Goal: Information Seeking & Learning: Learn about a topic

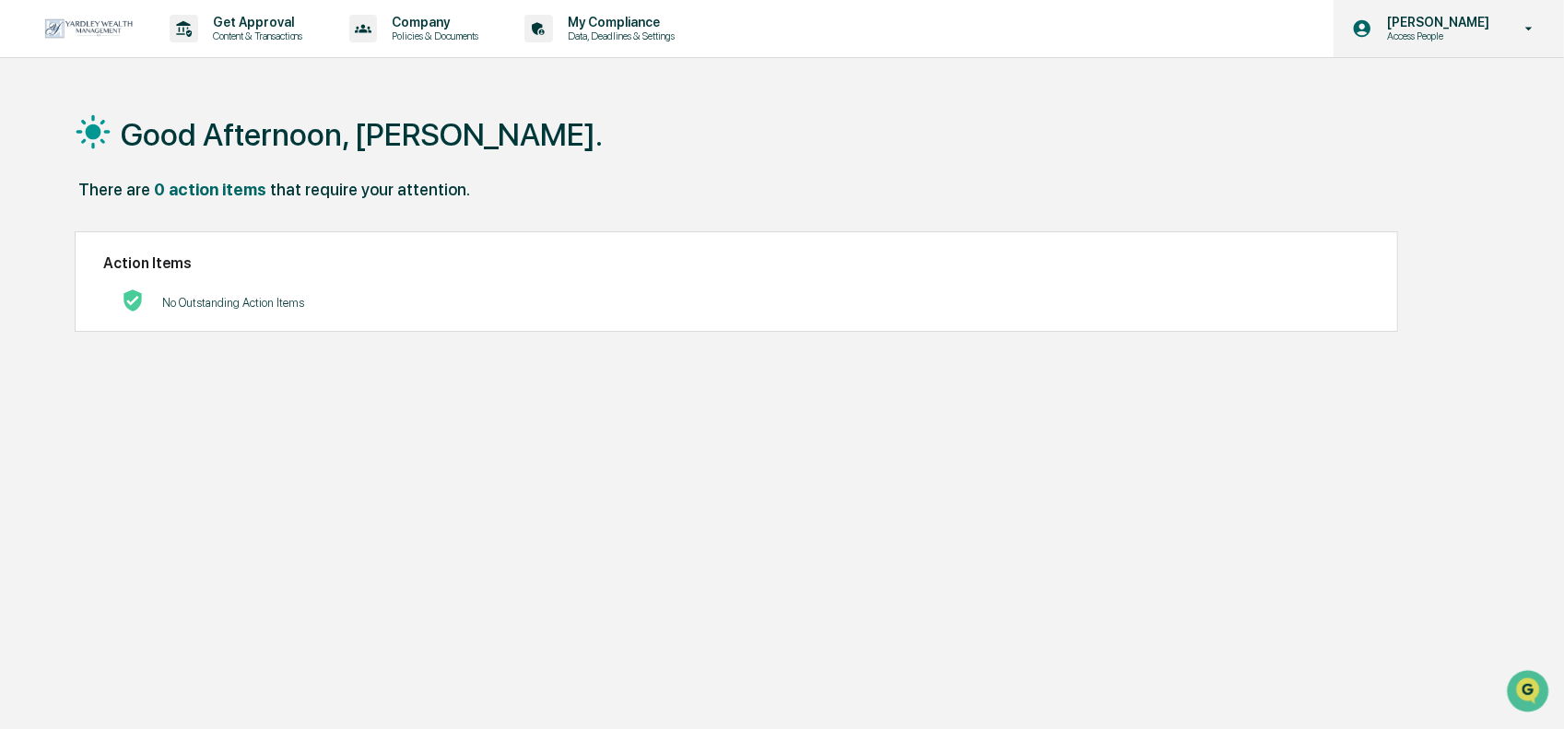
click at [1468, 27] on p "[PERSON_NAME]" at bounding box center [1435, 22] width 126 height 15
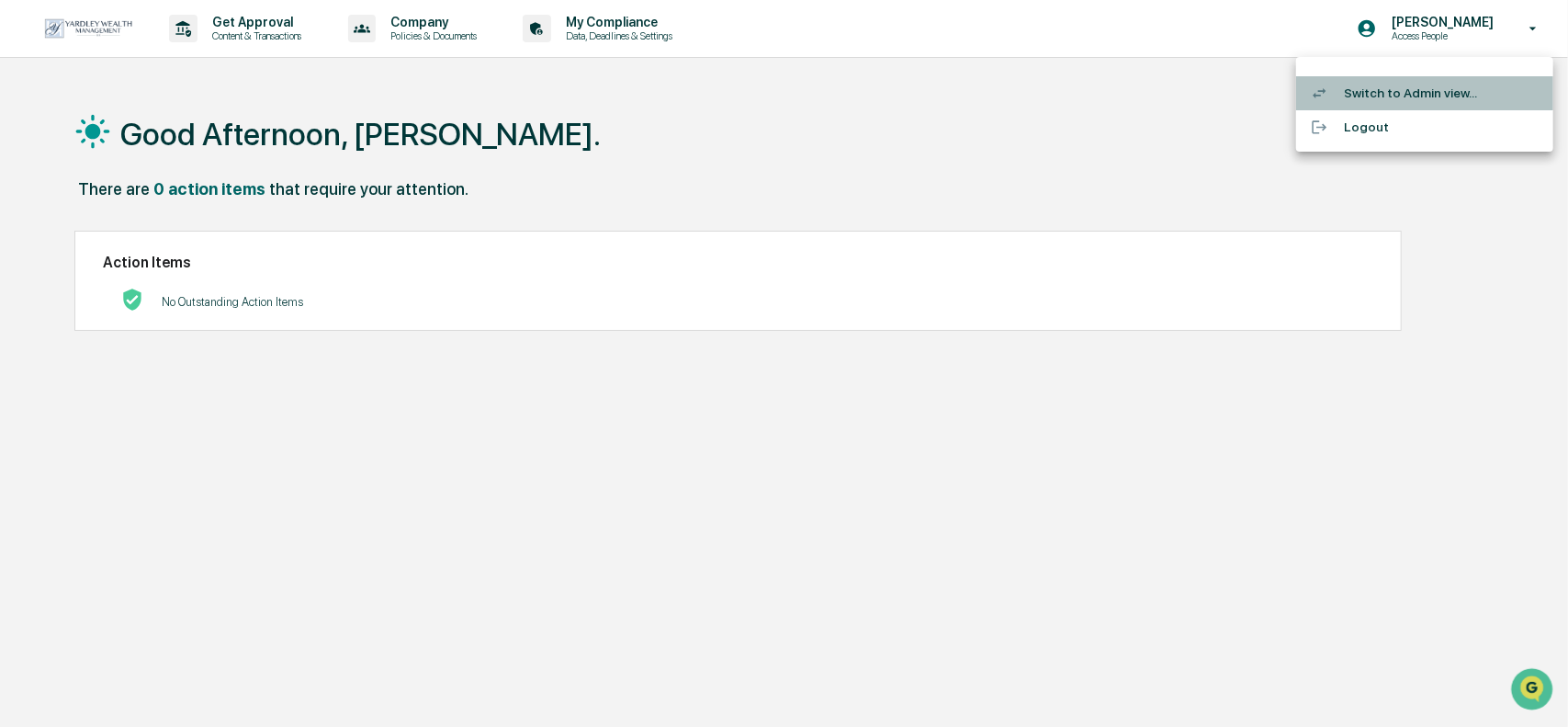
click at [1422, 84] on li "Switch to Admin view..." at bounding box center [1424, 93] width 257 height 34
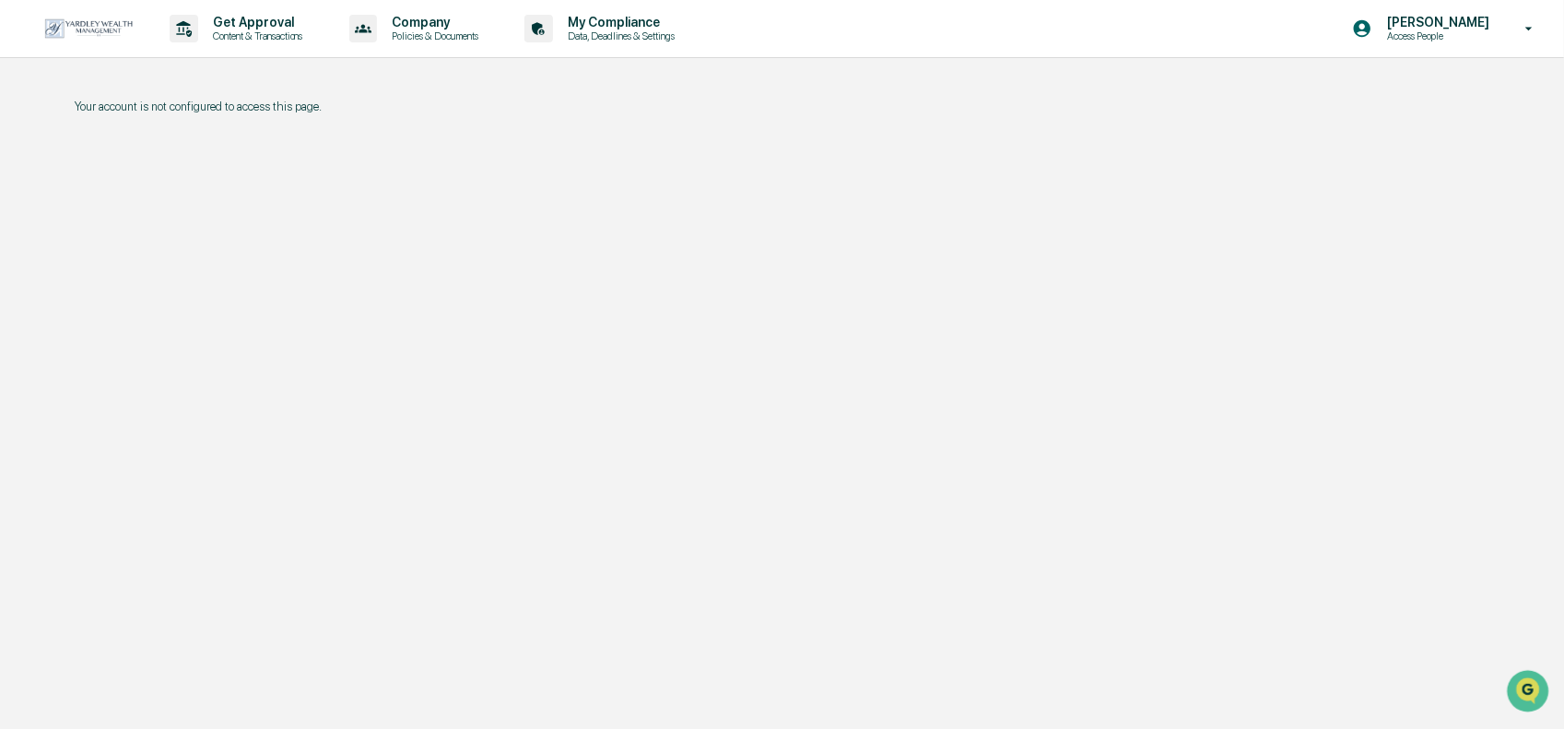
click at [290, 100] on p "Your account is not configured to access this page." at bounding box center [778, 107] width 1407 height 14
click at [1498, 30] on p "Access People" at bounding box center [1435, 35] width 126 height 13
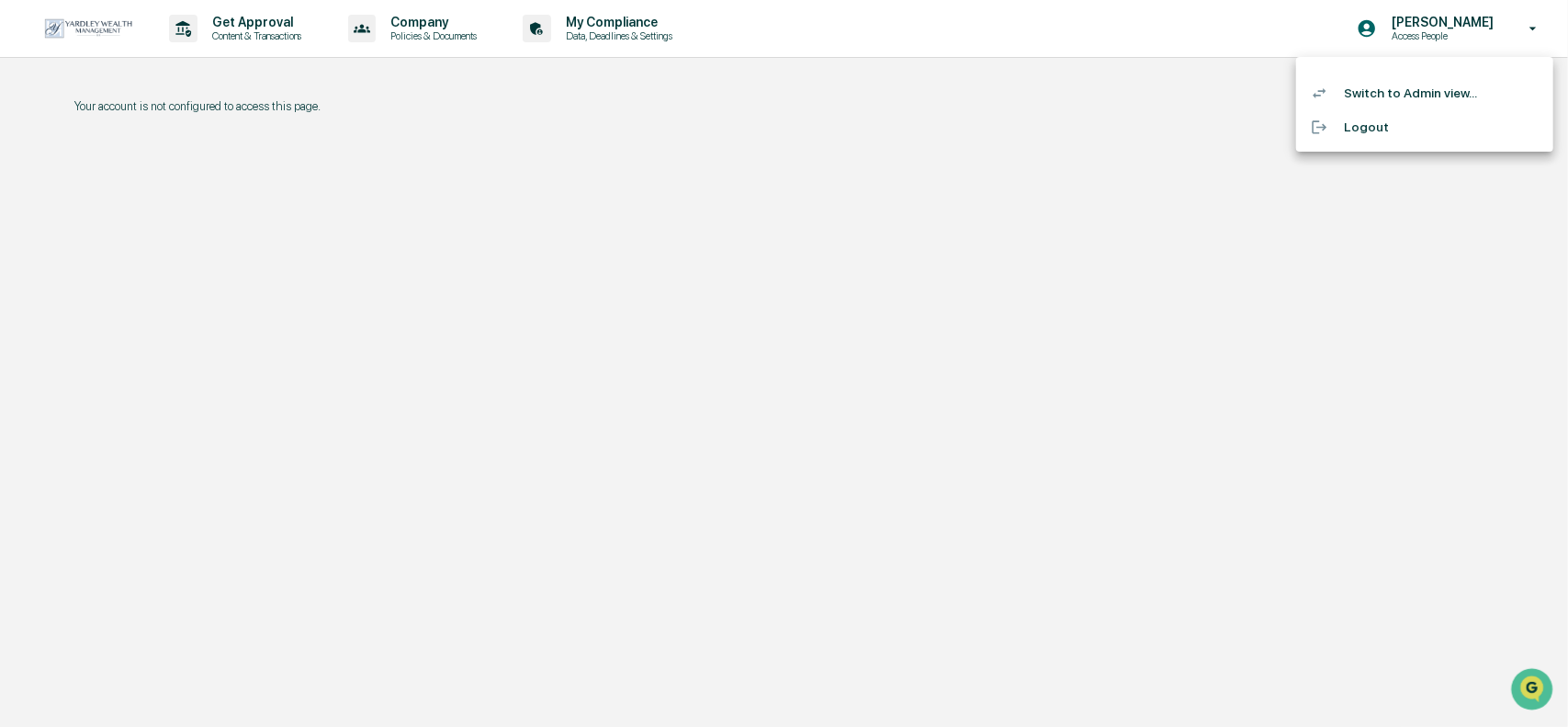
click at [1409, 90] on li "Switch to Admin view..." at bounding box center [1424, 93] width 257 height 34
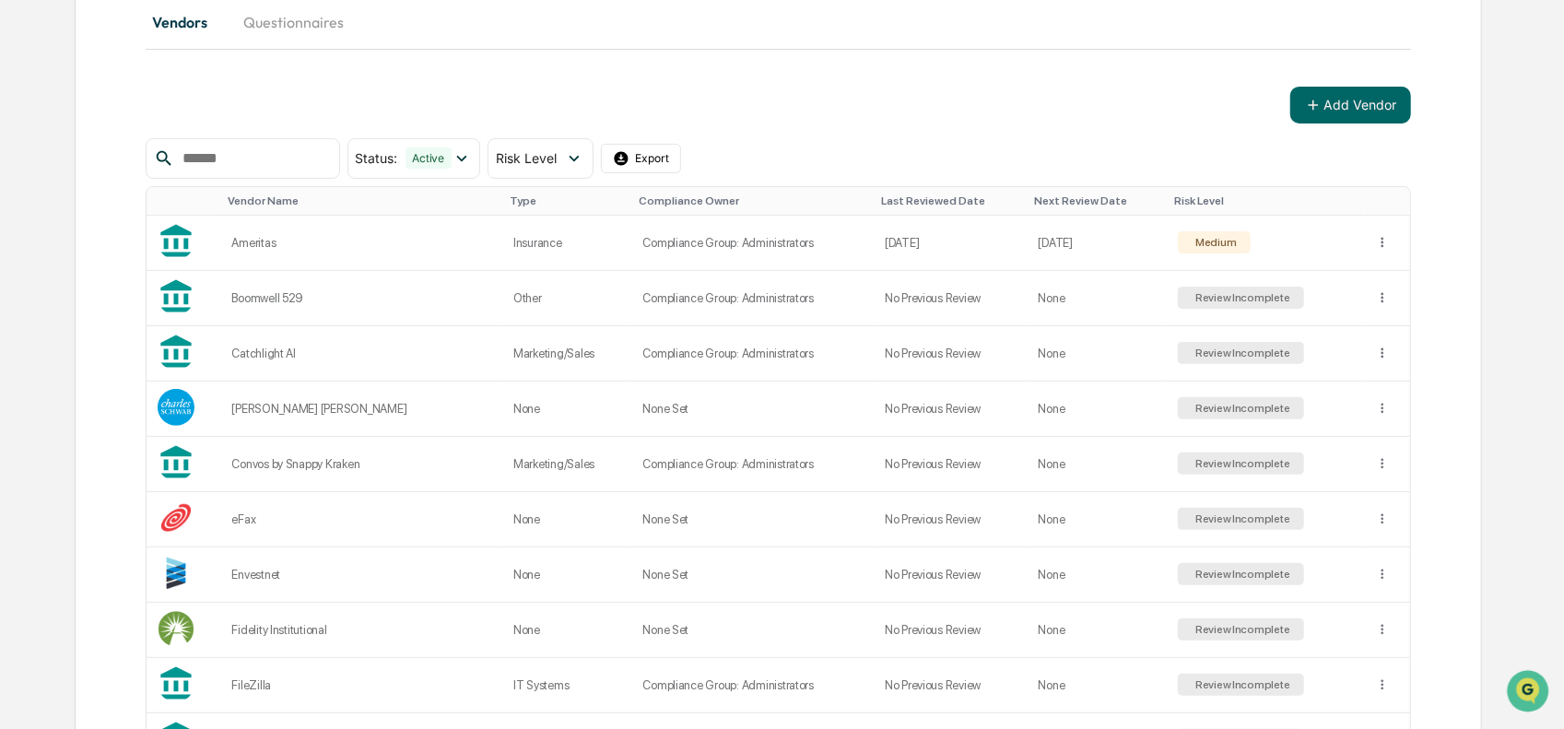
scroll to position [199, 0]
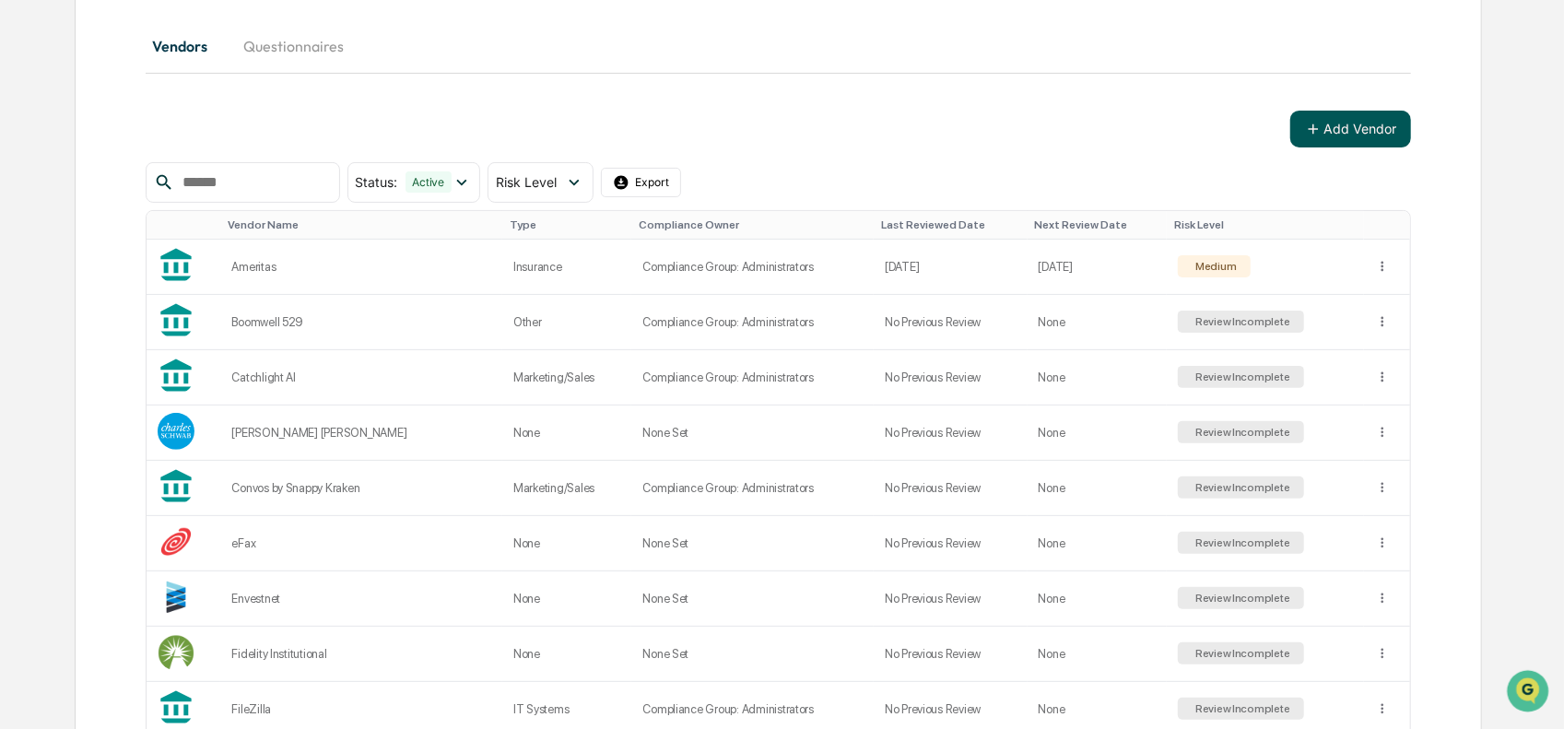
click at [1320, 134] on icon at bounding box center [1313, 129] width 17 height 17
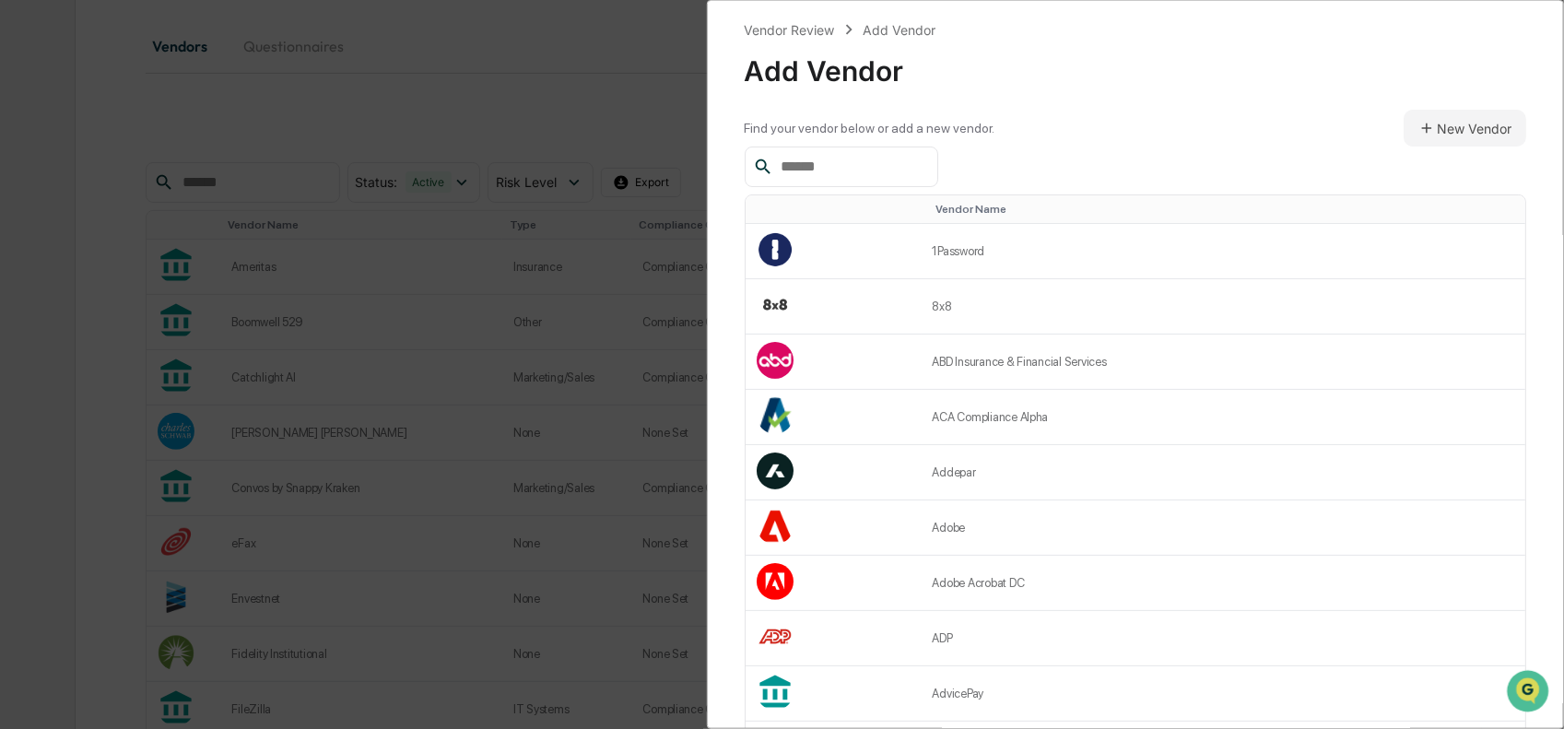
click at [844, 172] on input "text" at bounding box center [851, 167] width 157 height 24
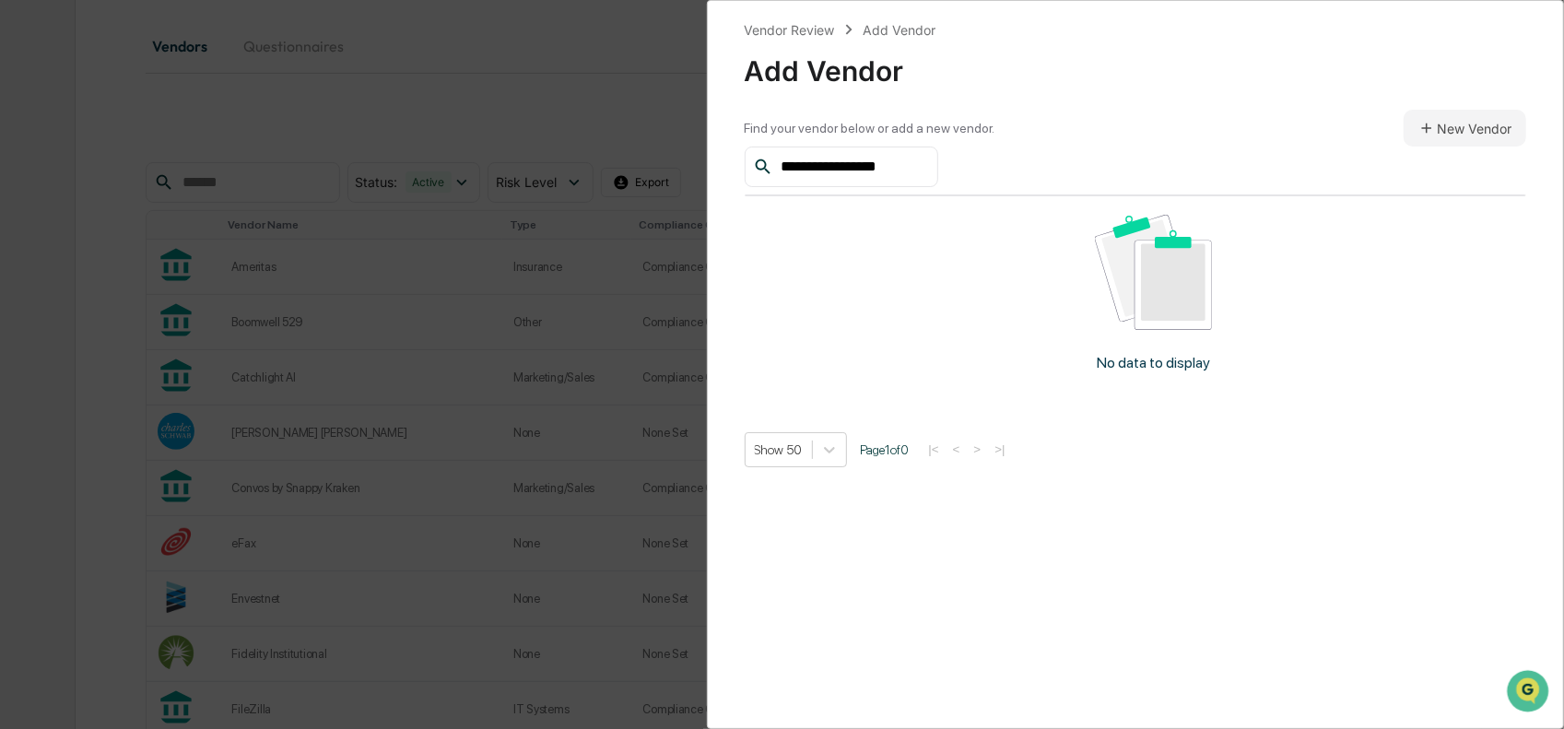
click at [762, 162] on icon at bounding box center [763, 167] width 20 height 20
drag, startPoint x: 952, startPoint y: 167, endPoint x: 633, endPoint y: 159, distance: 318.9
click at [634, 162] on div "**********" at bounding box center [782, 364] width 1564 height 729
type input "**********"
drag, startPoint x: 750, startPoint y: 154, endPoint x: 647, endPoint y: 148, distance: 103.4
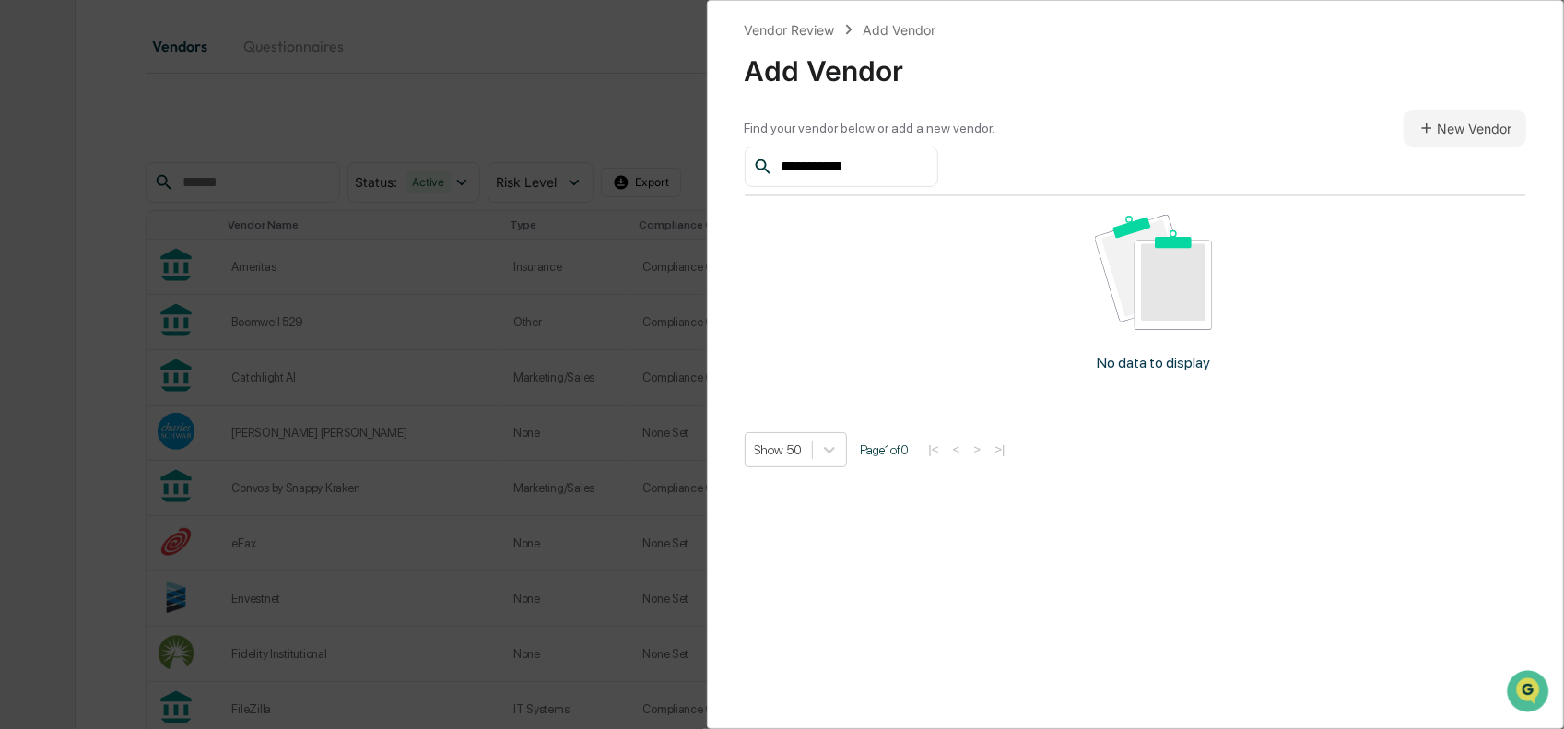
click at [649, 148] on div "**********" at bounding box center [782, 364] width 1564 height 729
click at [813, 30] on div "Vendor Review" at bounding box center [790, 30] width 90 height 16
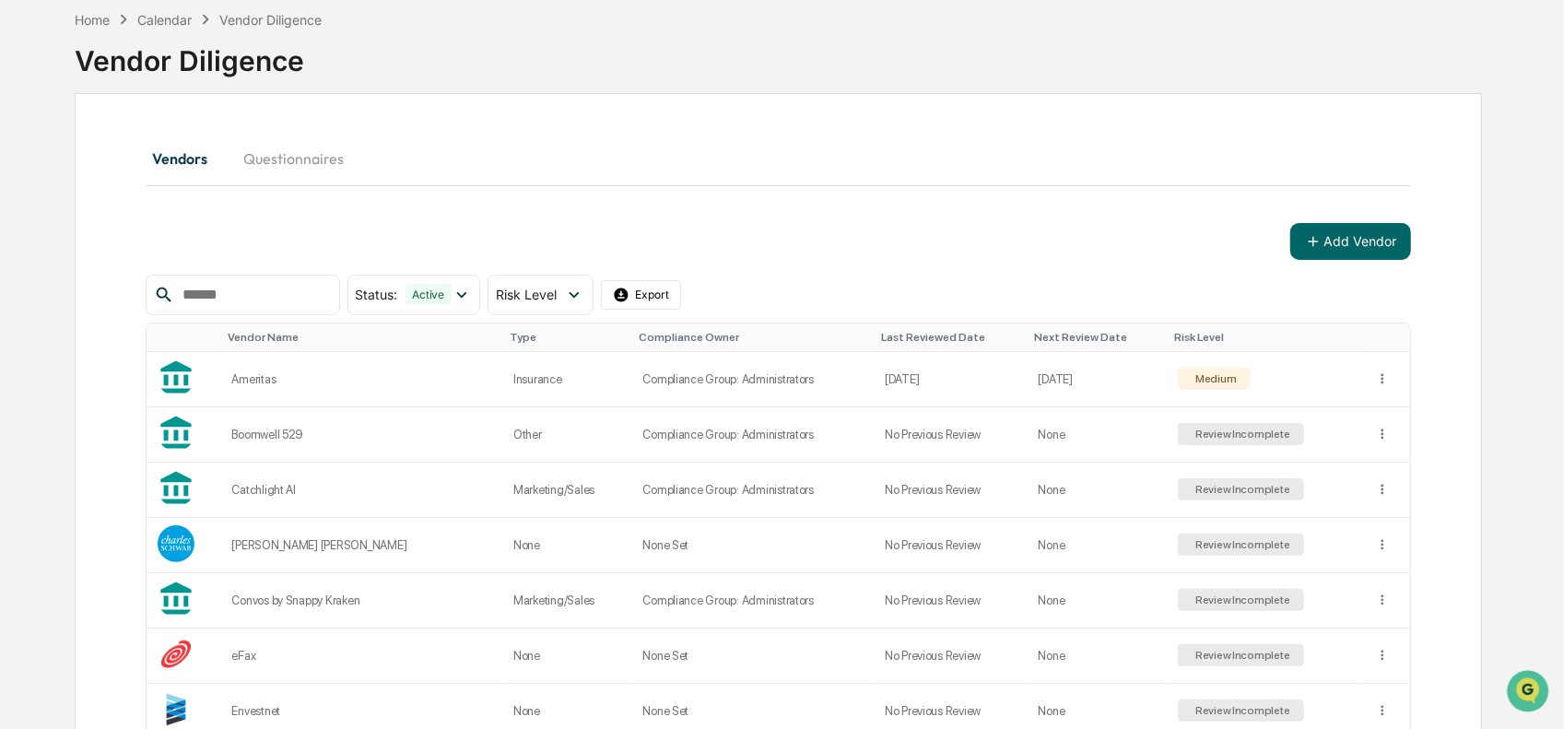
scroll to position [112, 0]
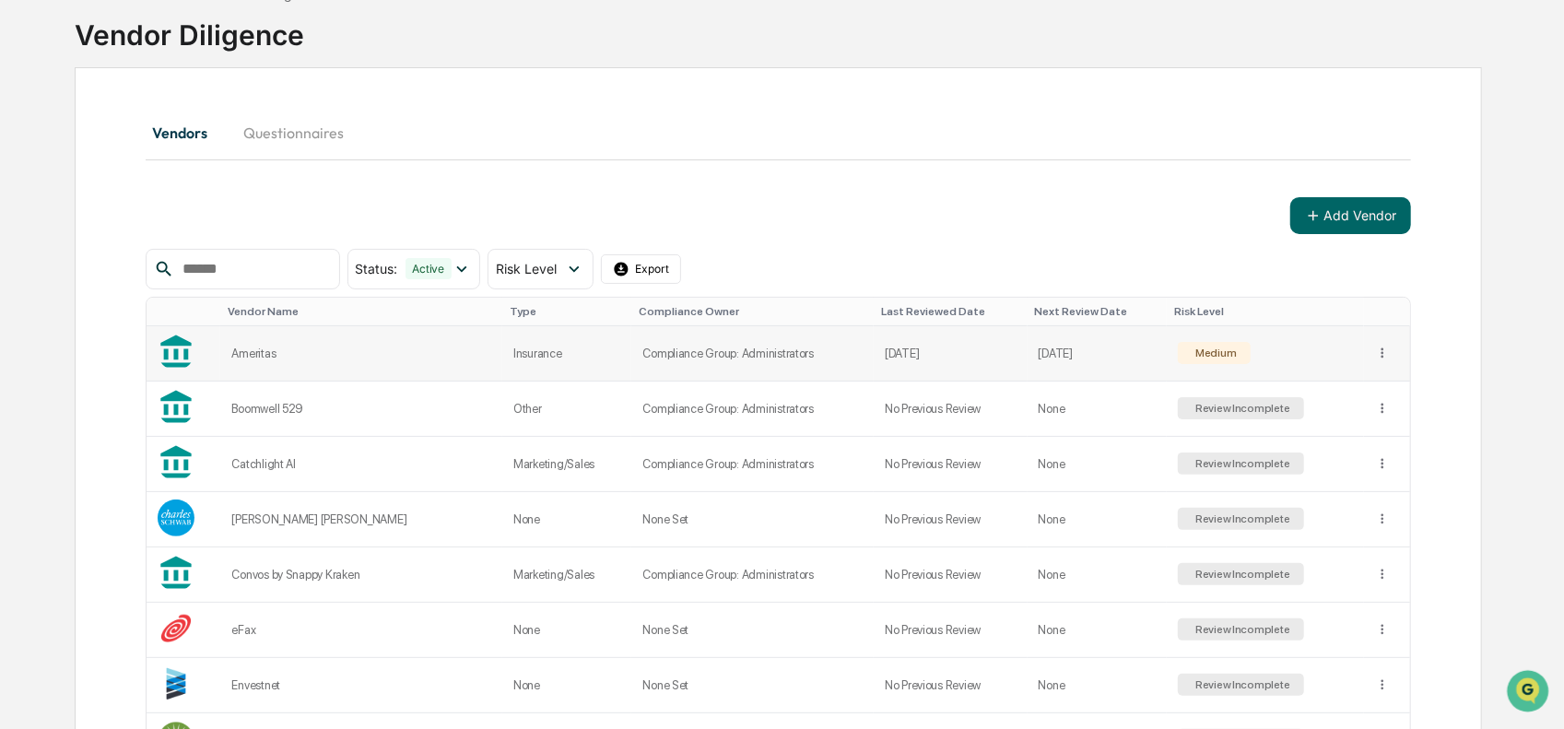
click at [268, 346] on div "Ameritas" at bounding box center [361, 353] width 260 height 14
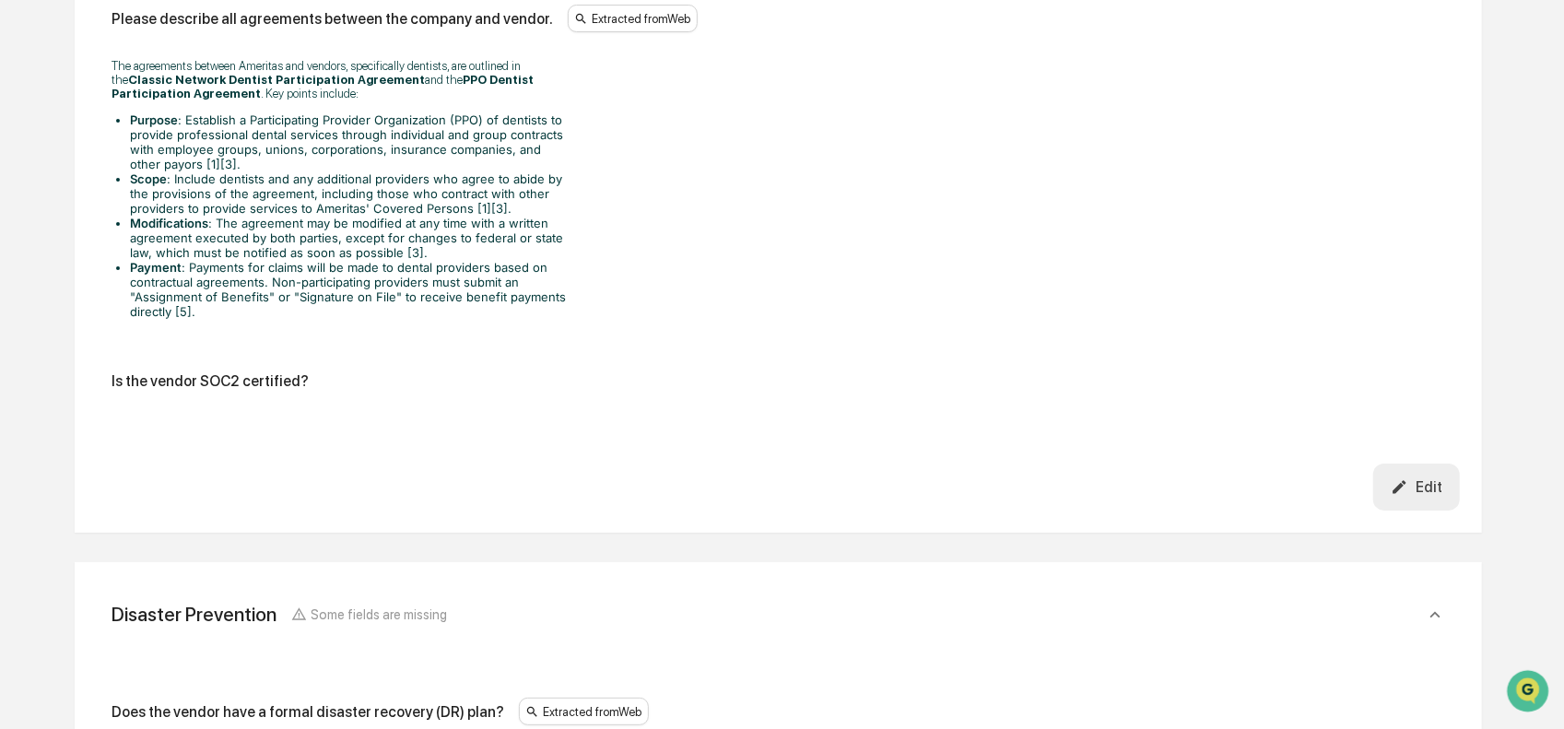
scroll to position [4812, 0]
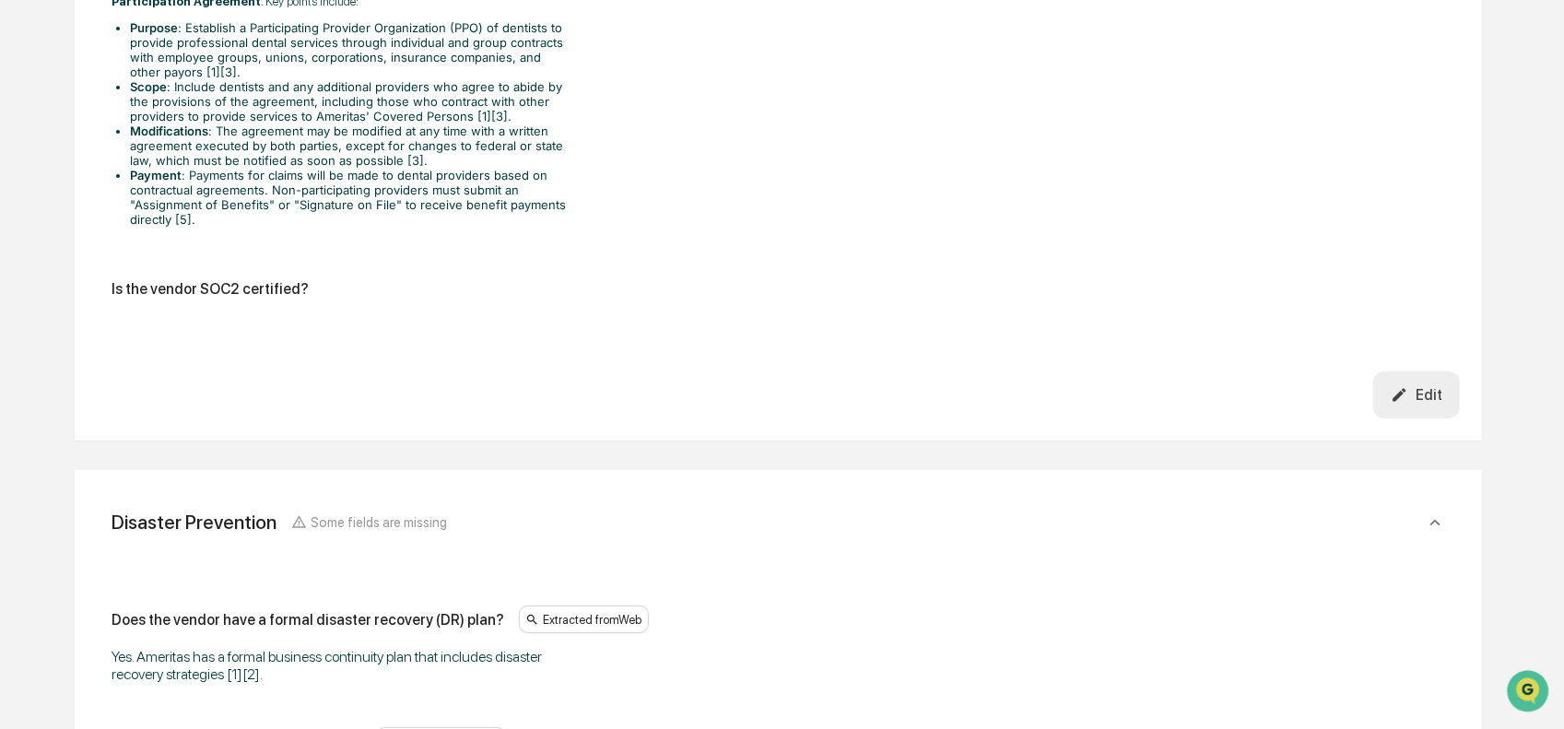
click at [207, 298] on div "Is the vendor SOC2 certified?" at bounding box center [210, 289] width 197 height 18
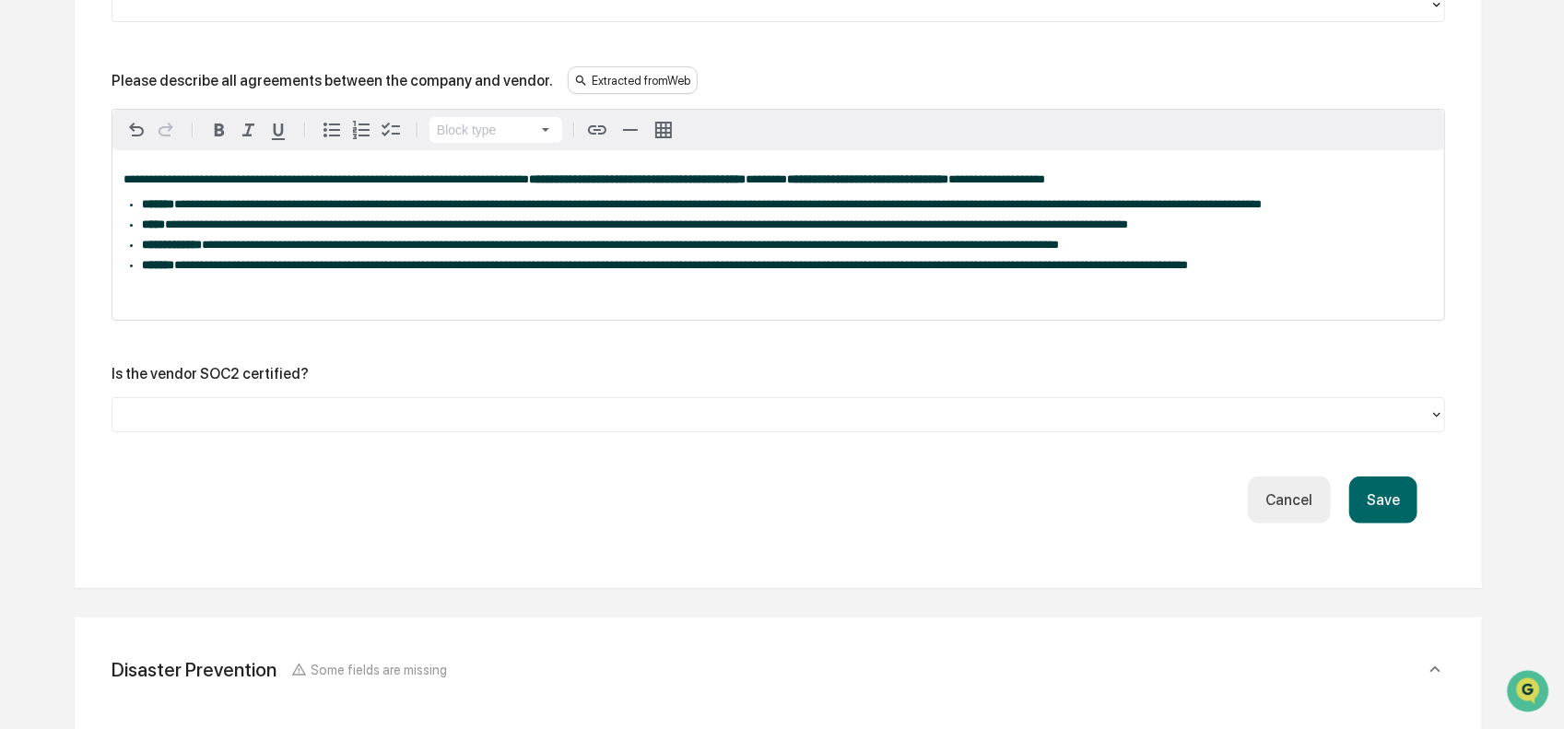
click at [273, 423] on div at bounding box center [771, 415] width 1298 height 21
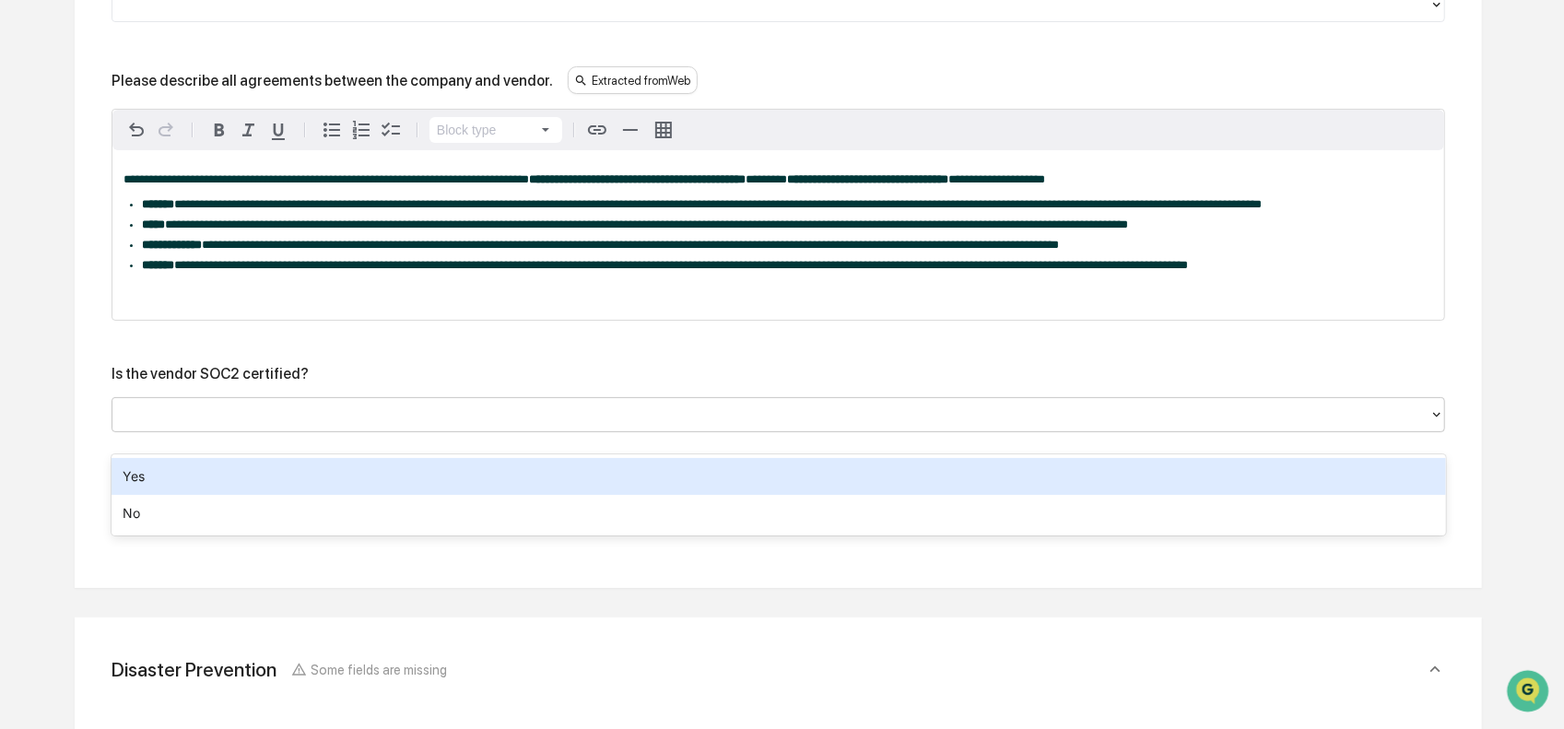
click at [286, 411] on div "Is the vendor SOC2 certified? 2 results available. Use Up and Down to choose op…" at bounding box center [778, 398] width 1333 height 67
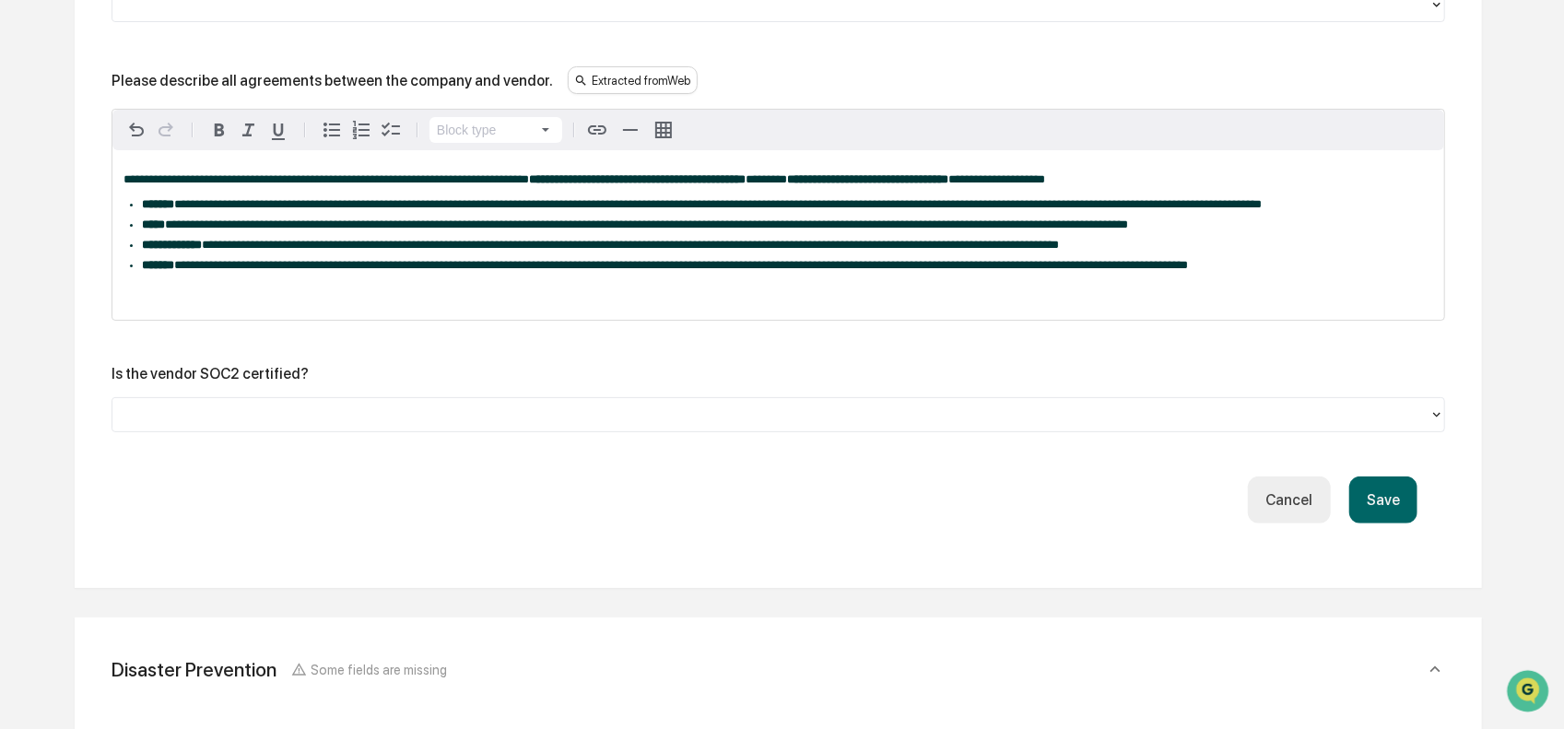
click at [1307, 523] on button "Cancel" at bounding box center [1289, 499] width 82 height 47
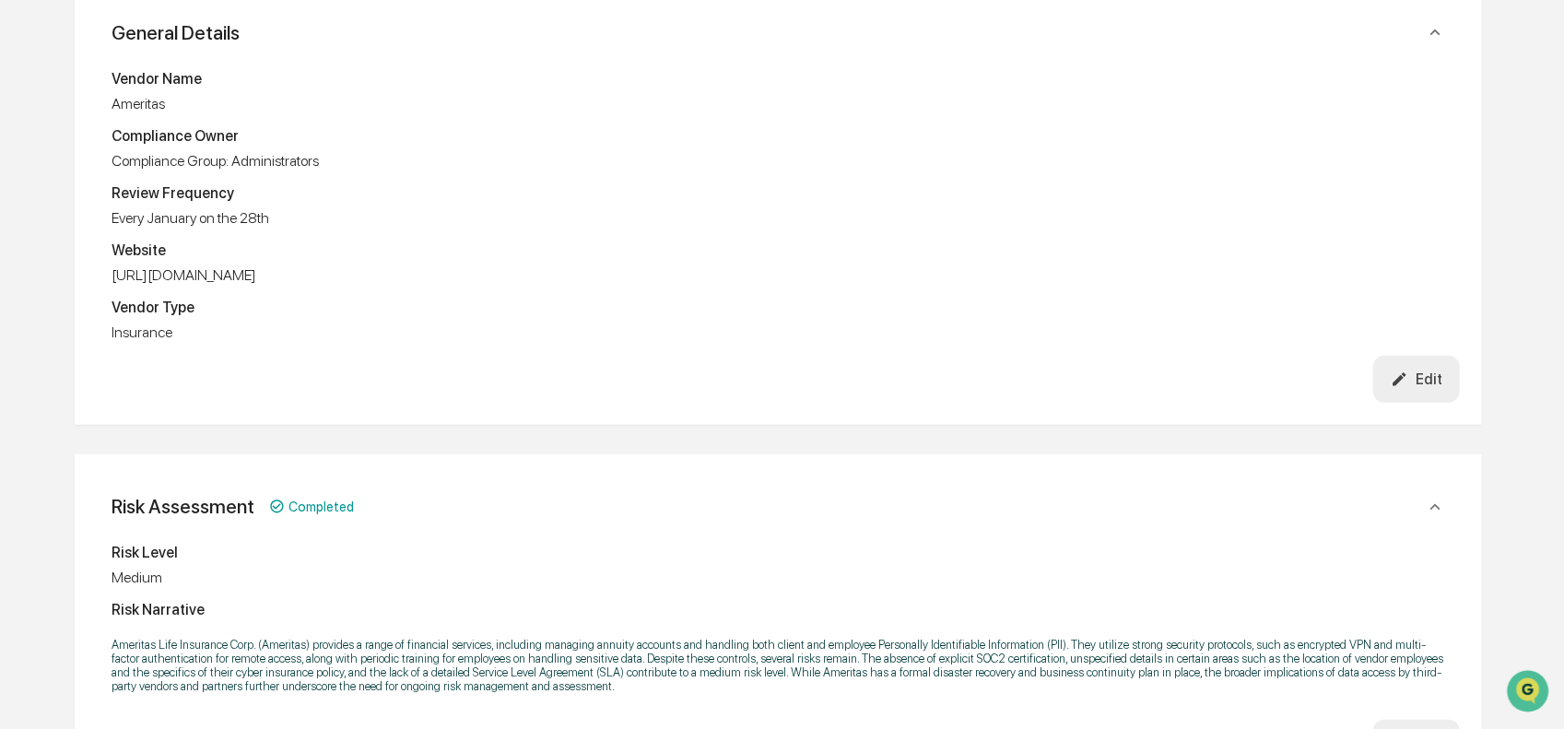
scroll to position [0, 0]
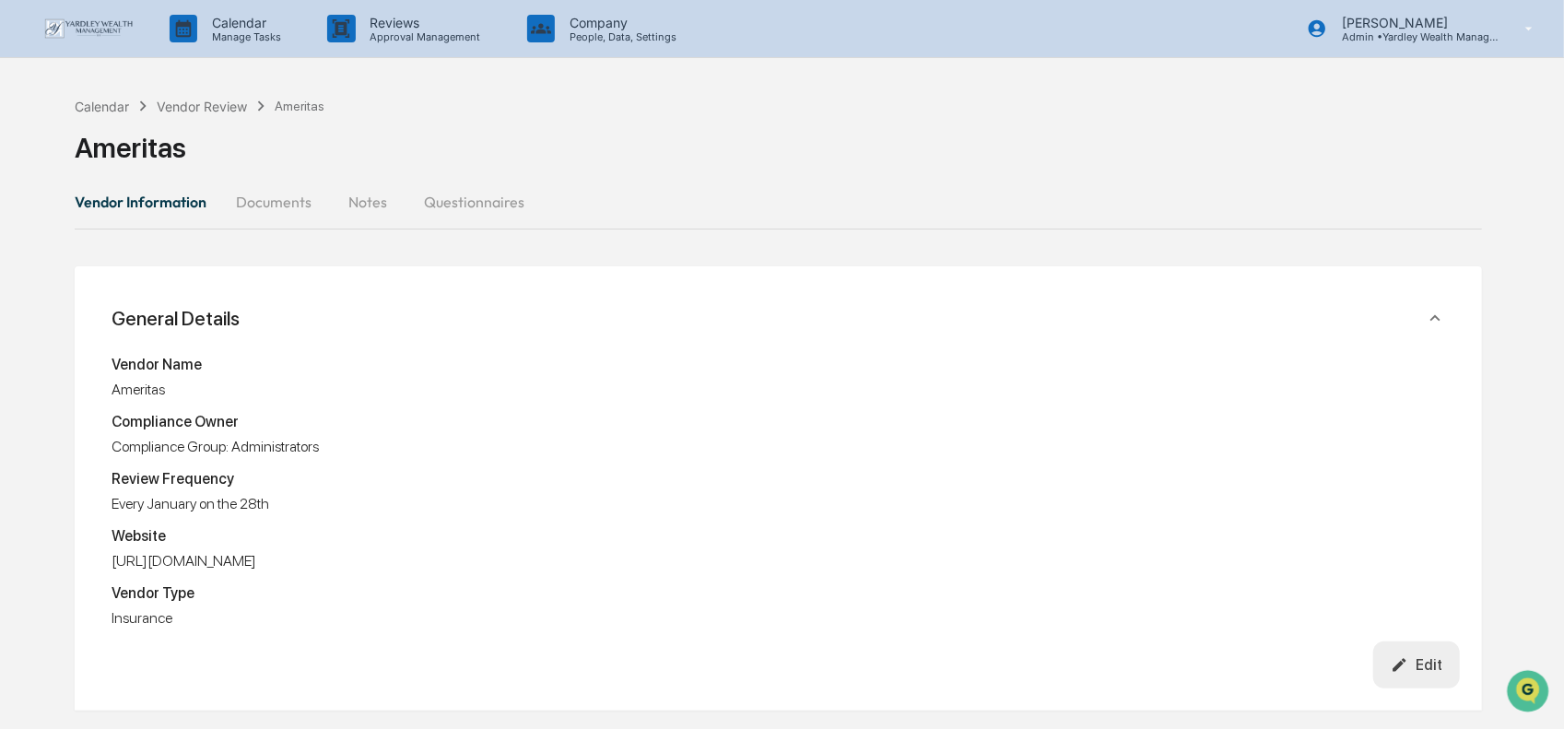
click at [253, 202] on button "Documents" at bounding box center [273, 202] width 105 height 44
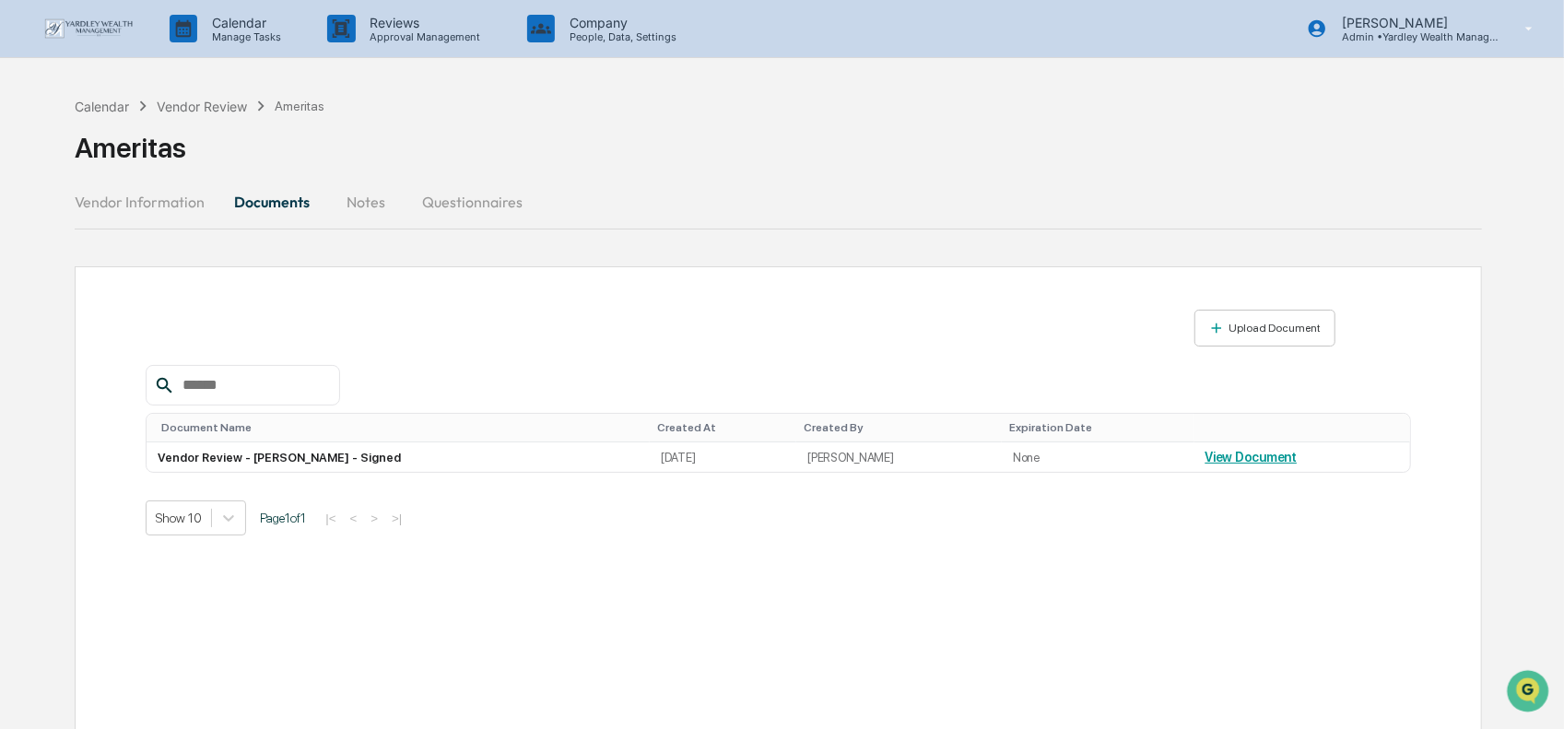
click at [361, 202] on button "Notes" at bounding box center [365, 202] width 83 height 44
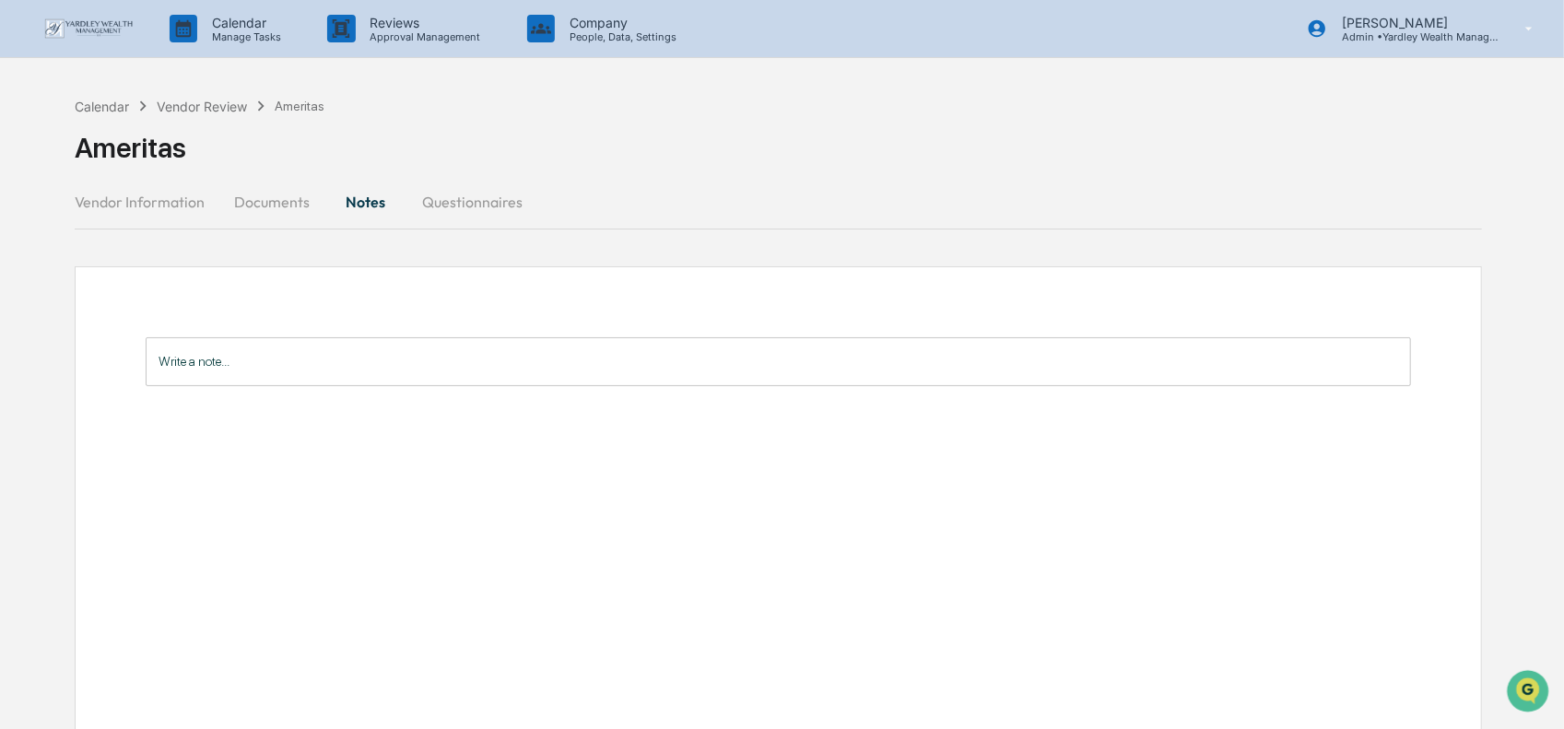
click at [453, 206] on button "Questionnaires" at bounding box center [472, 202] width 130 height 44
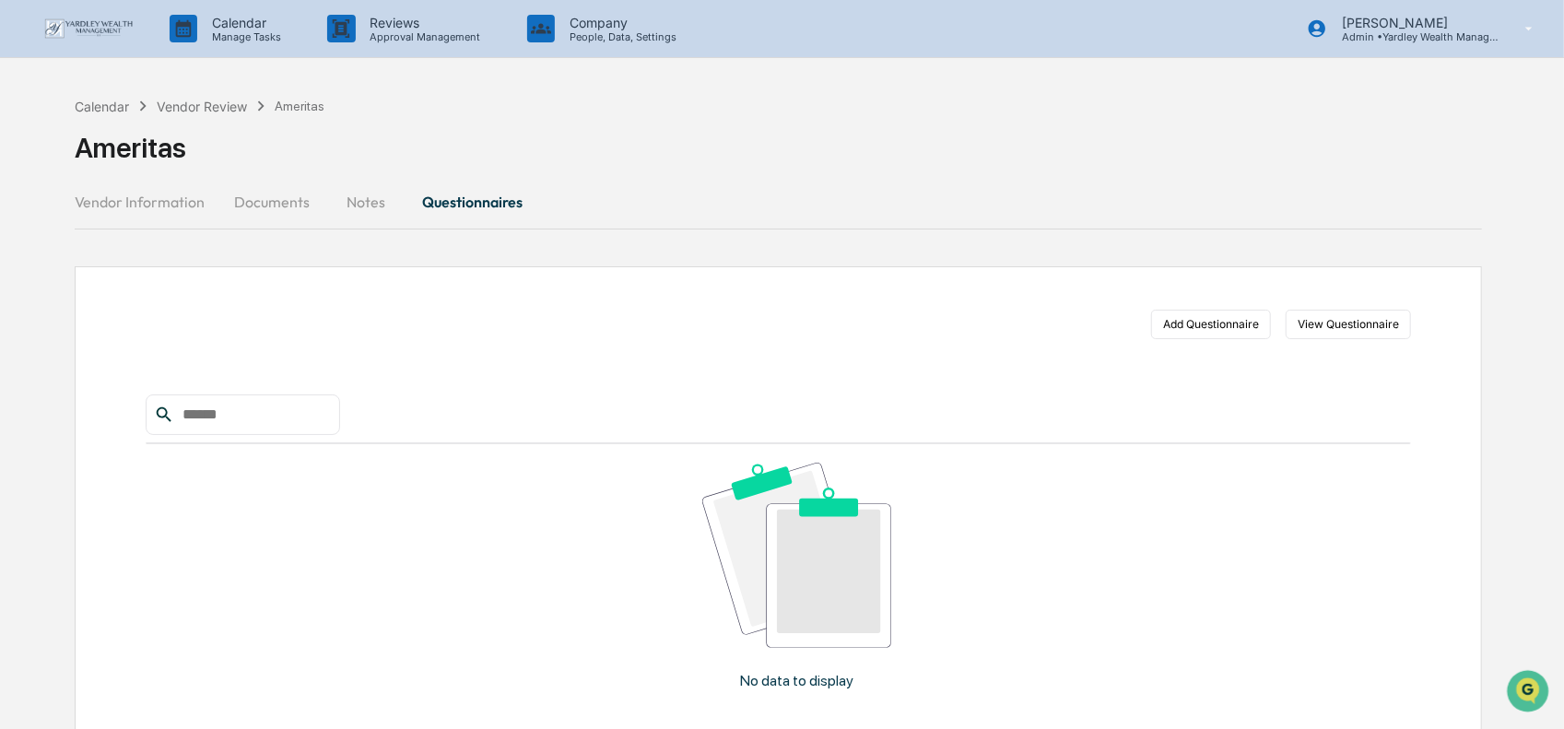
click at [163, 201] on button "Vendor Information" at bounding box center [147, 202] width 145 height 44
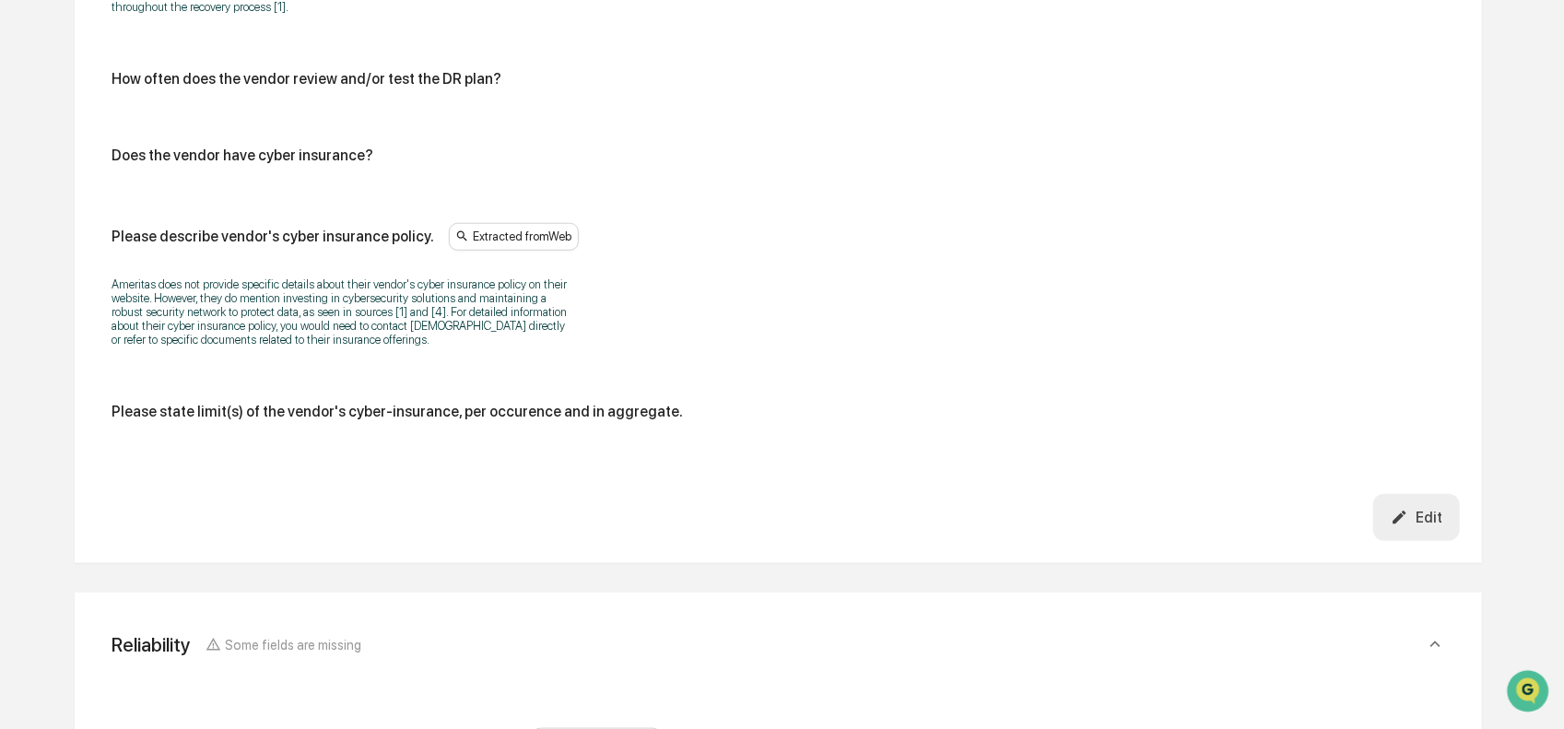
scroll to position [5446, 0]
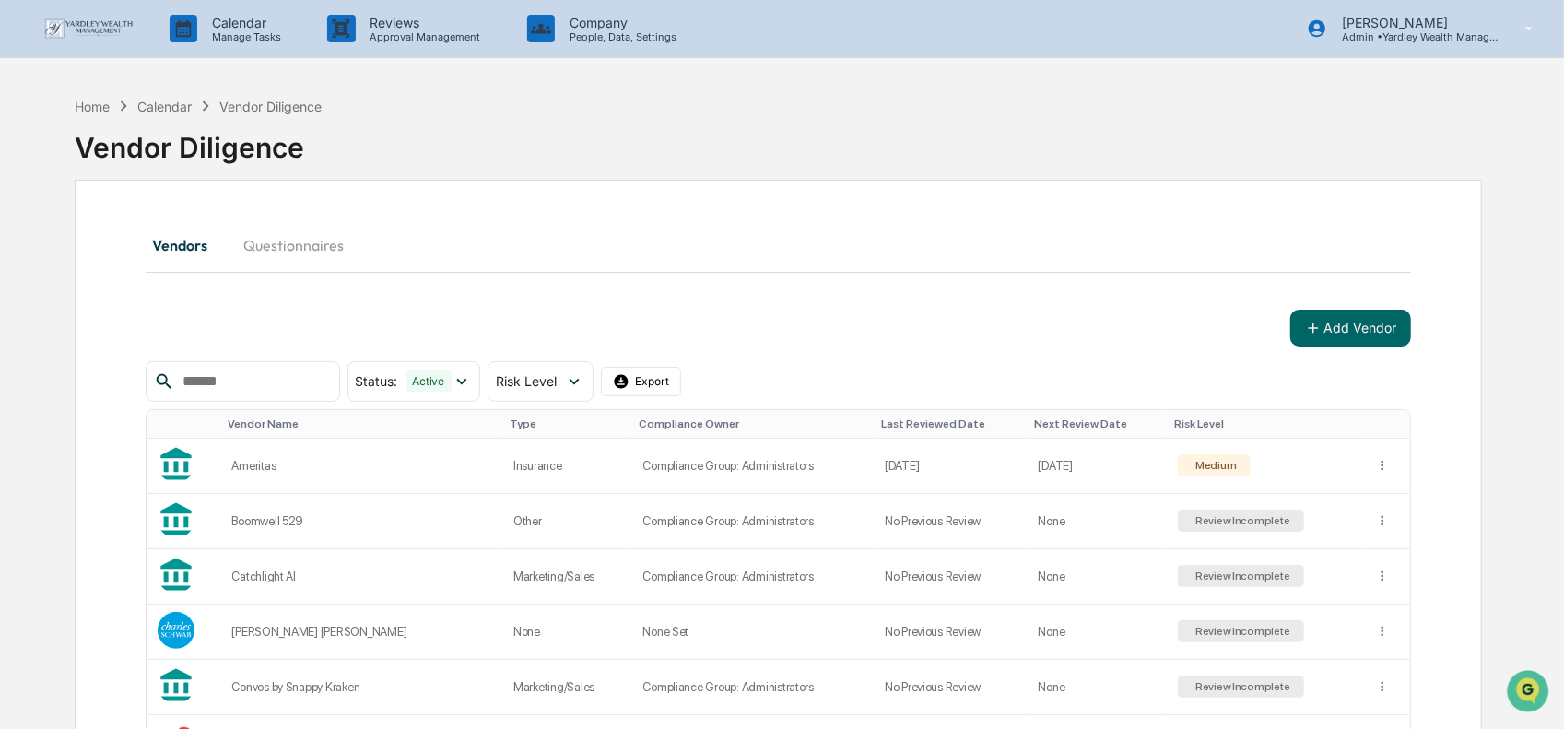
click at [94, 28] on img at bounding box center [88, 28] width 88 height 20
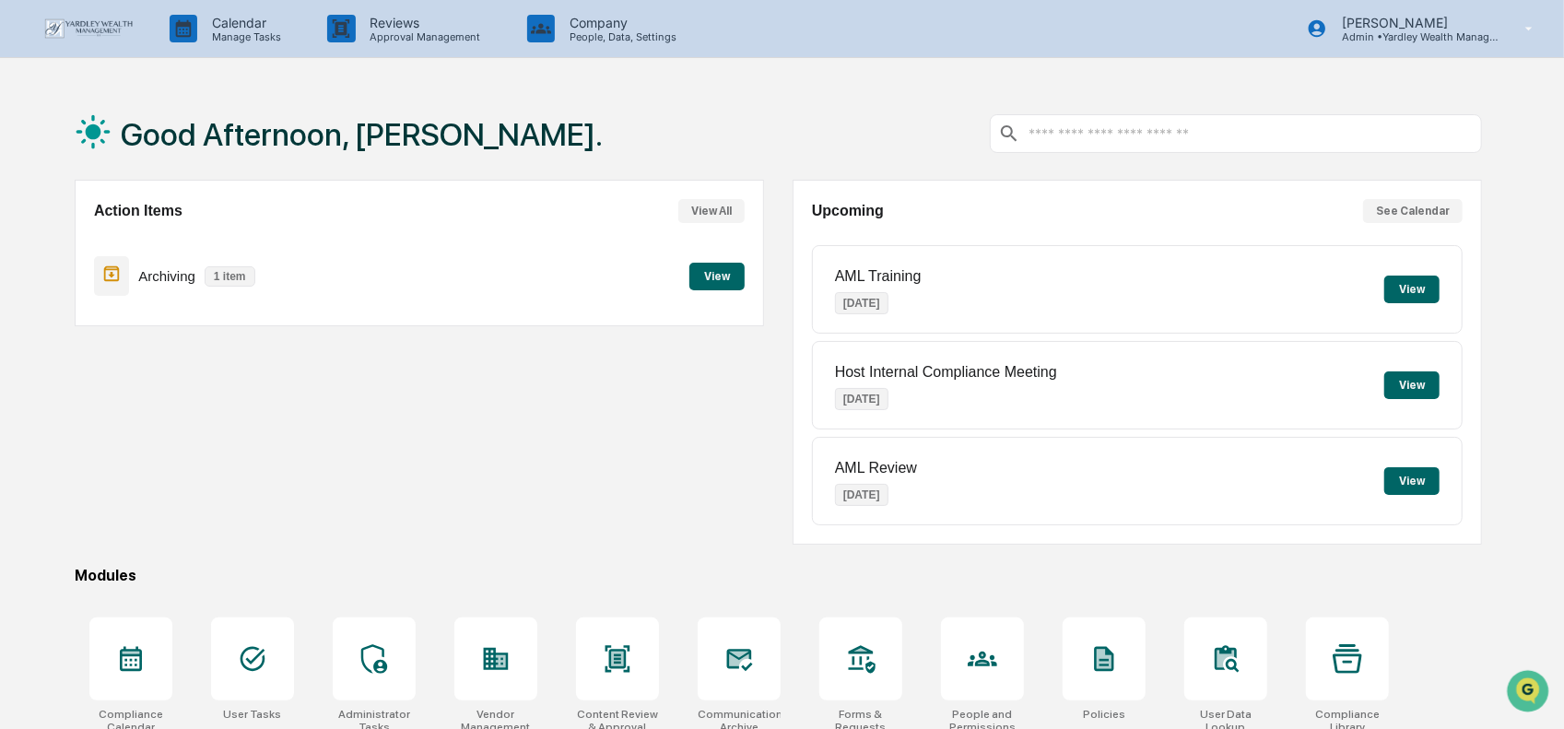
scroll to position [160, 0]
